Goal: Register for event/course

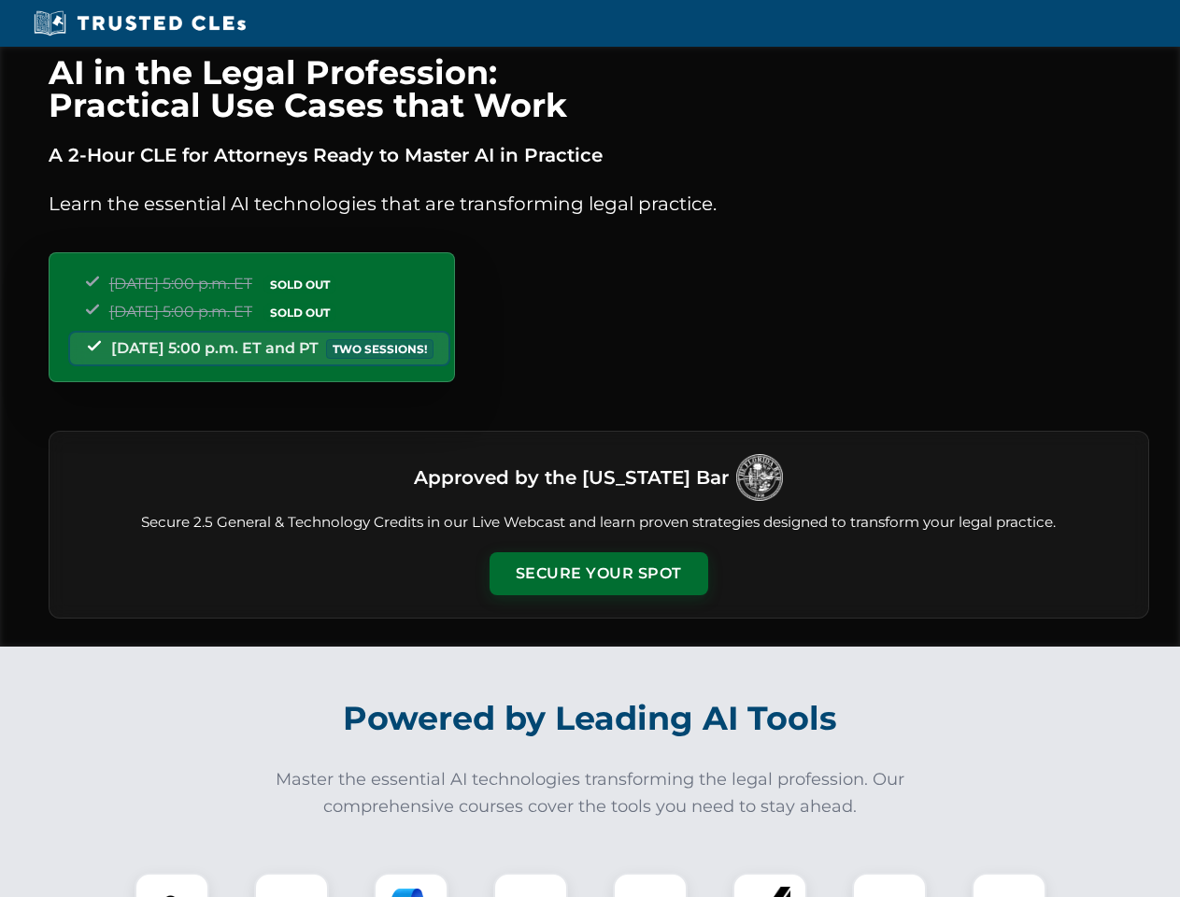
click at [598, 573] on button "Secure Your Spot" at bounding box center [598, 573] width 219 height 43
click at [172, 884] on img at bounding box center [172, 910] width 54 height 54
